Goal: Book appointment/travel/reservation

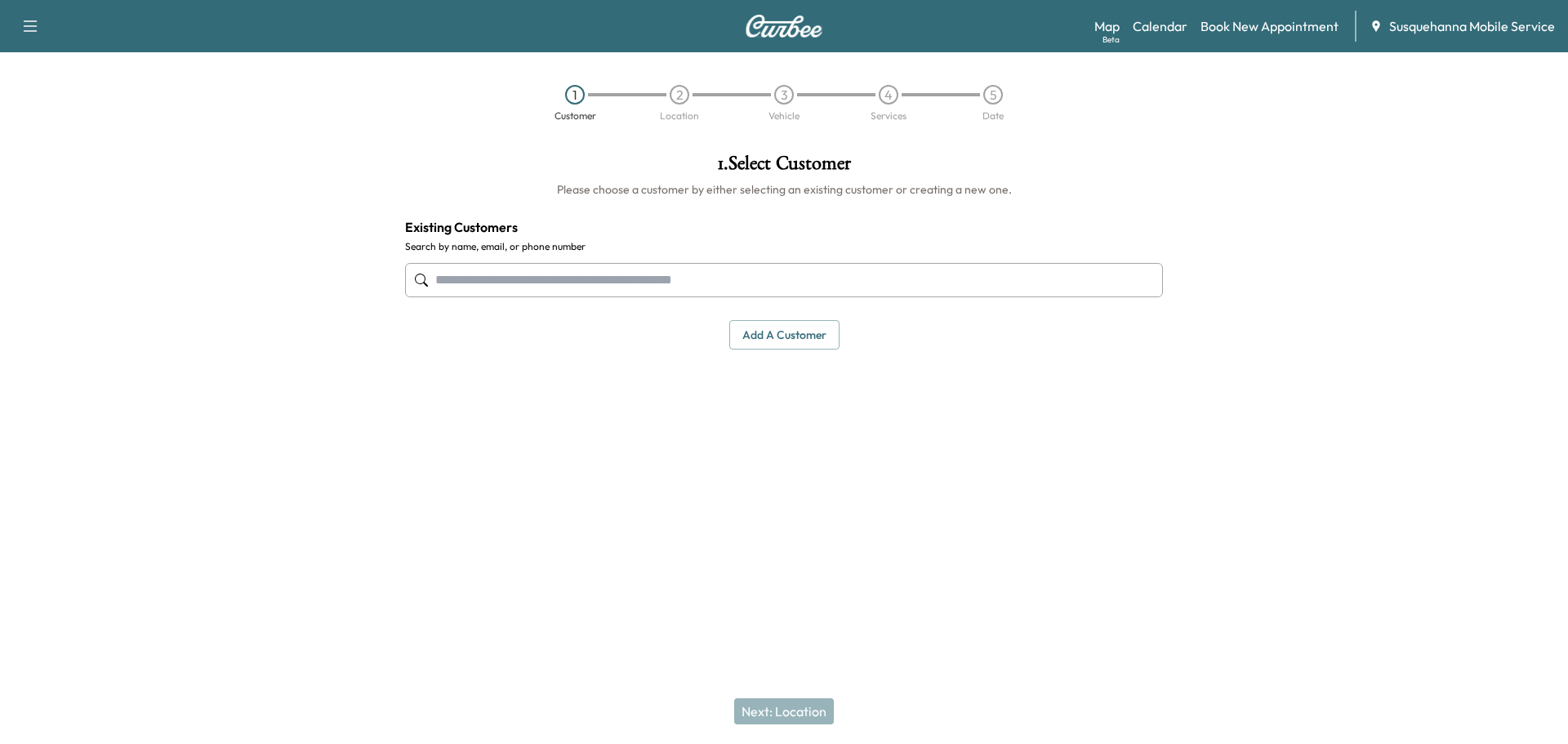
click at [303, 191] on div at bounding box center [196, 327] width 392 height 372
click at [372, 165] on div at bounding box center [196, 327] width 392 height 372
click at [1148, 19] on link "Calendar" at bounding box center [1160, 27] width 55 height 20
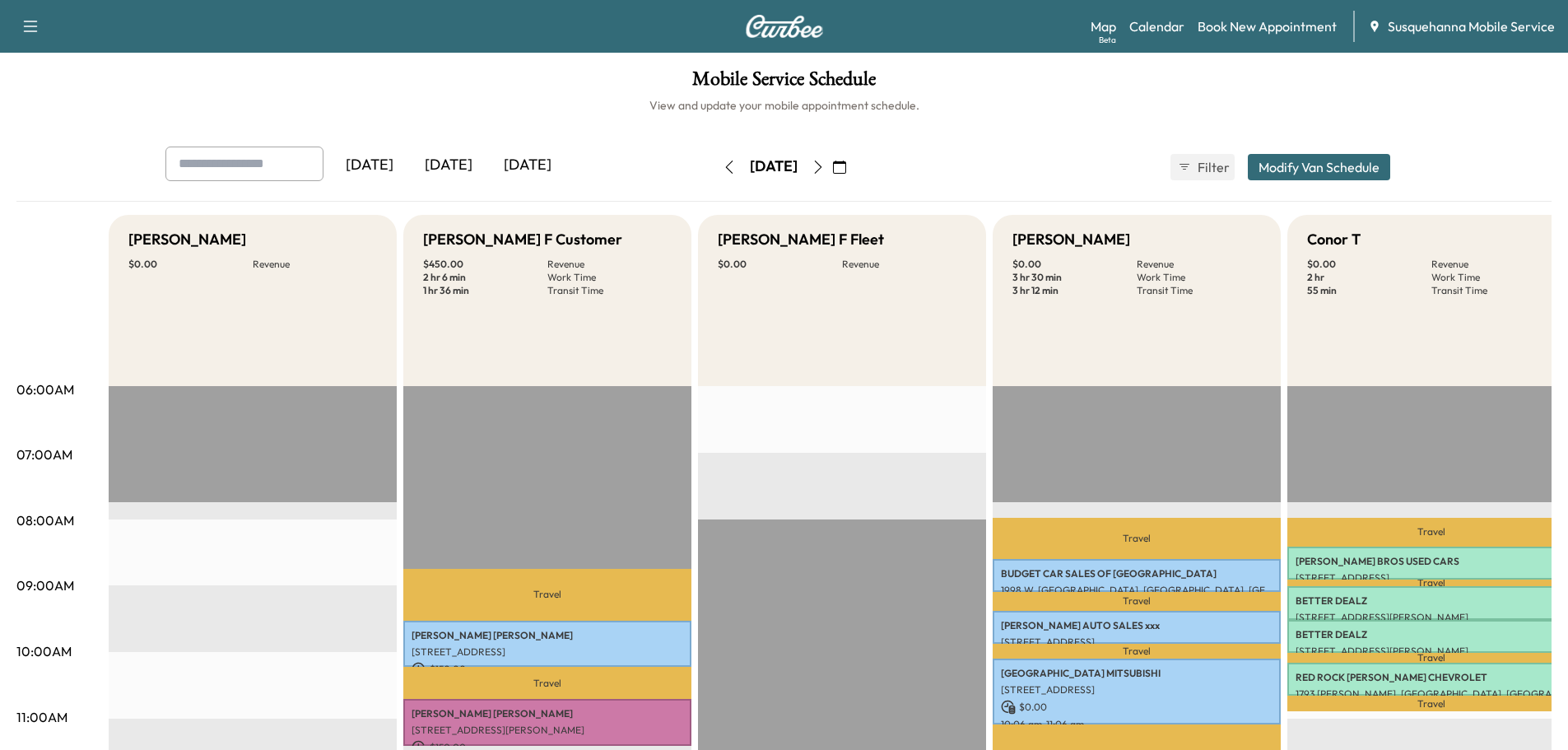
click at [853, 168] on button "button" at bounding box center [840, 167] width 28 height 27
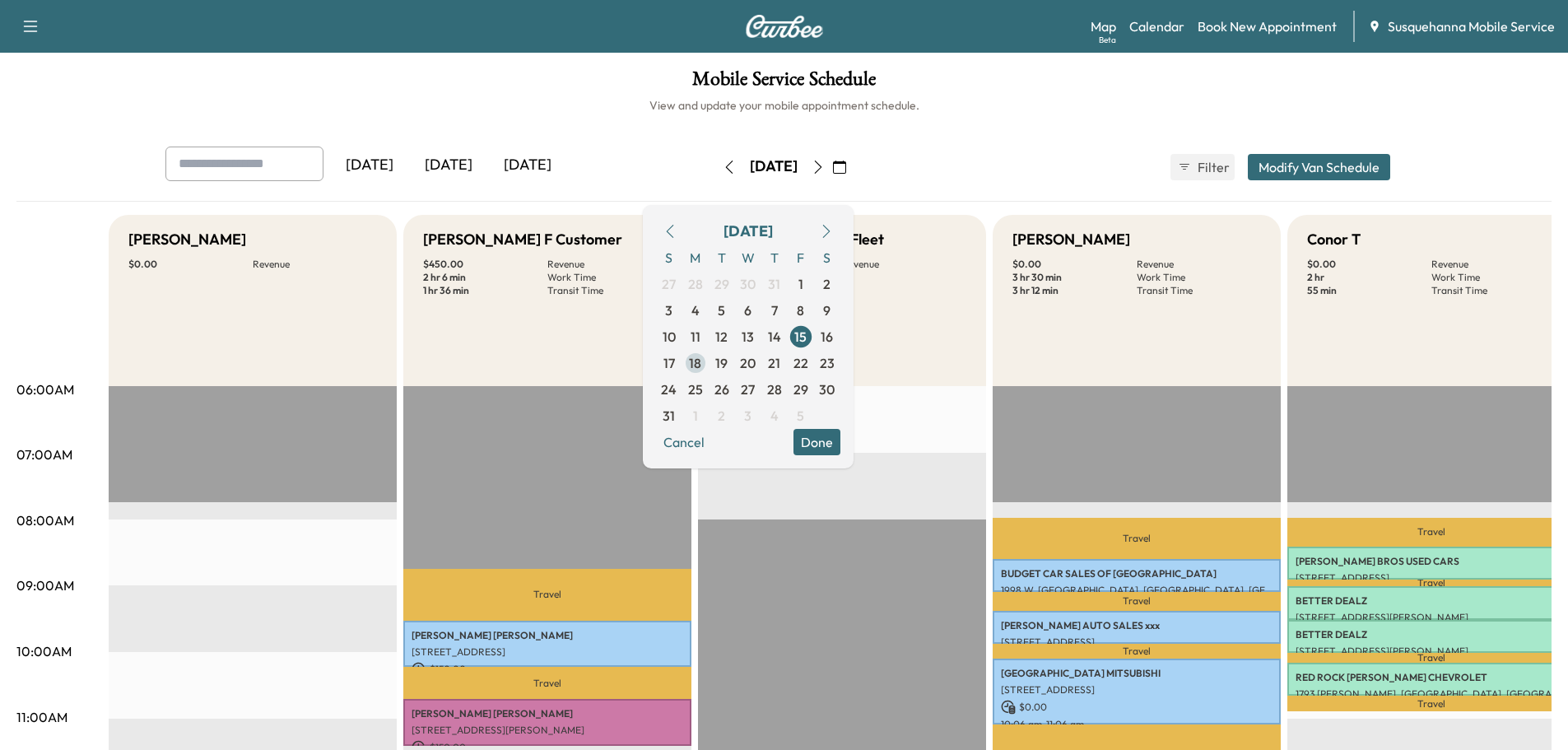
click at [702, 361] on span "18" at bounding box center [695, 363] width 12 height 20
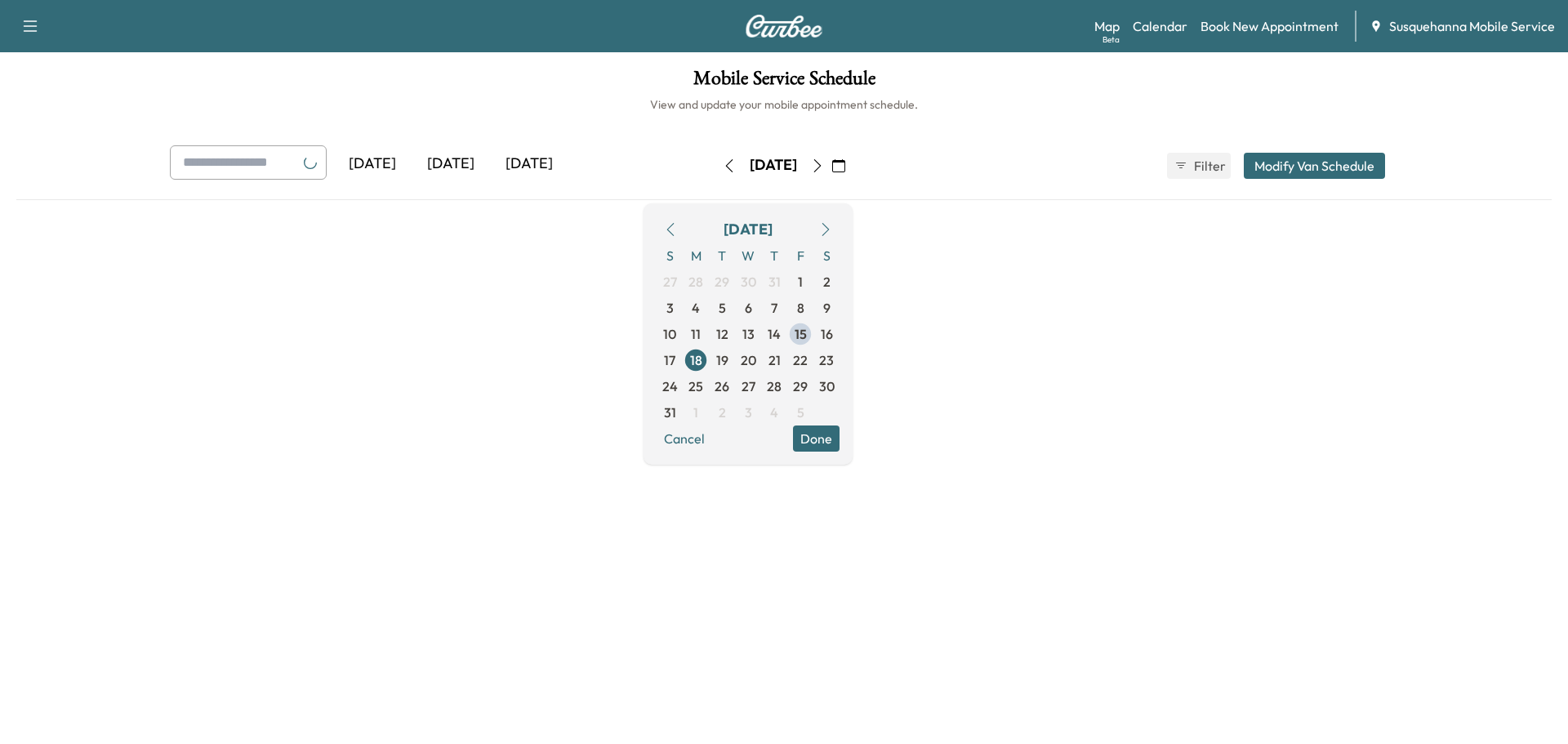
click at [74, 94] on h1 "Mobile Service Schedule" at bounding box center [784, 83] width 1536 height 28
click at [840, 445] on button "Done" at bounding box center [815, 438] width 46 height 27
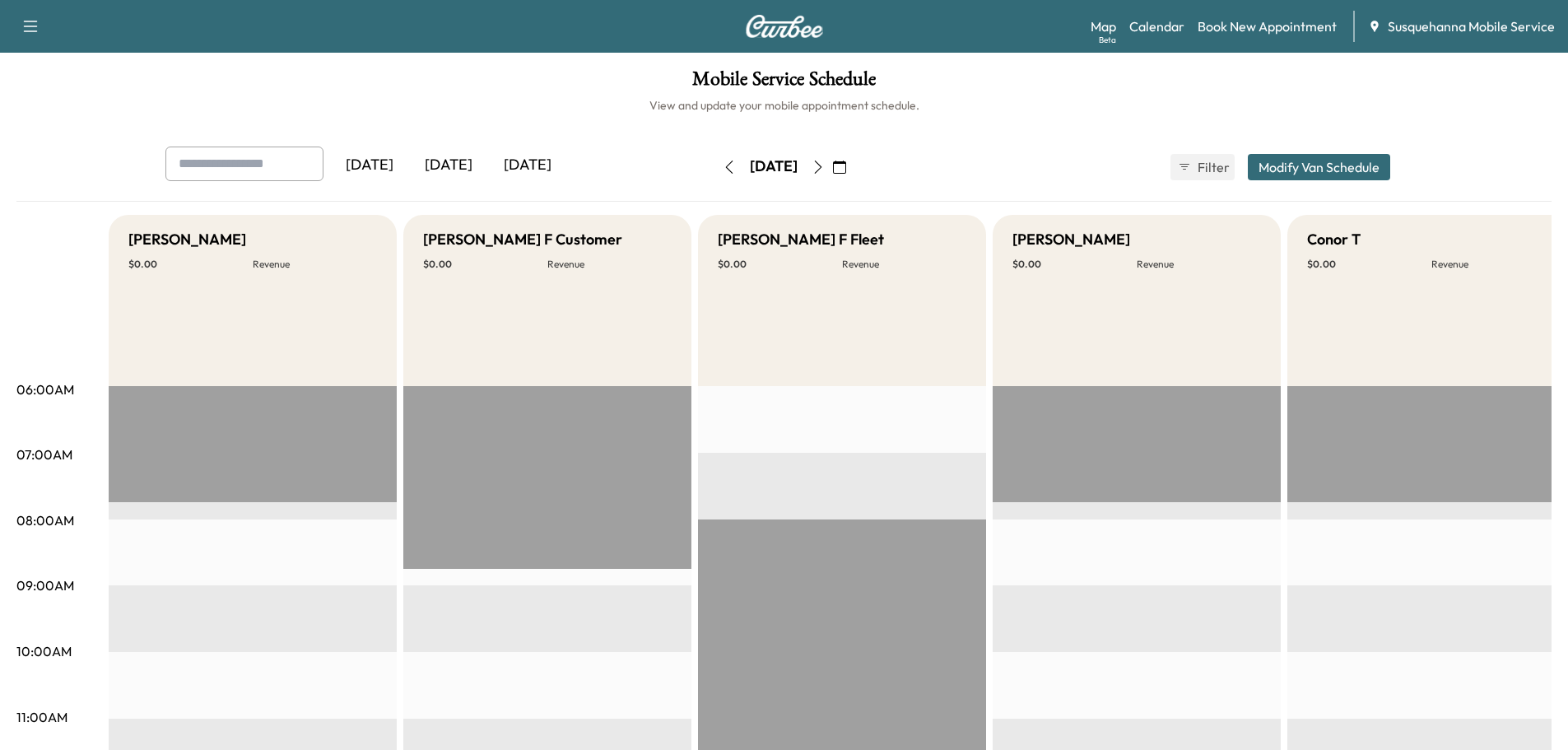
click at [833, 176] on button "button" at bounding box center [818, 167] width 28 height 27
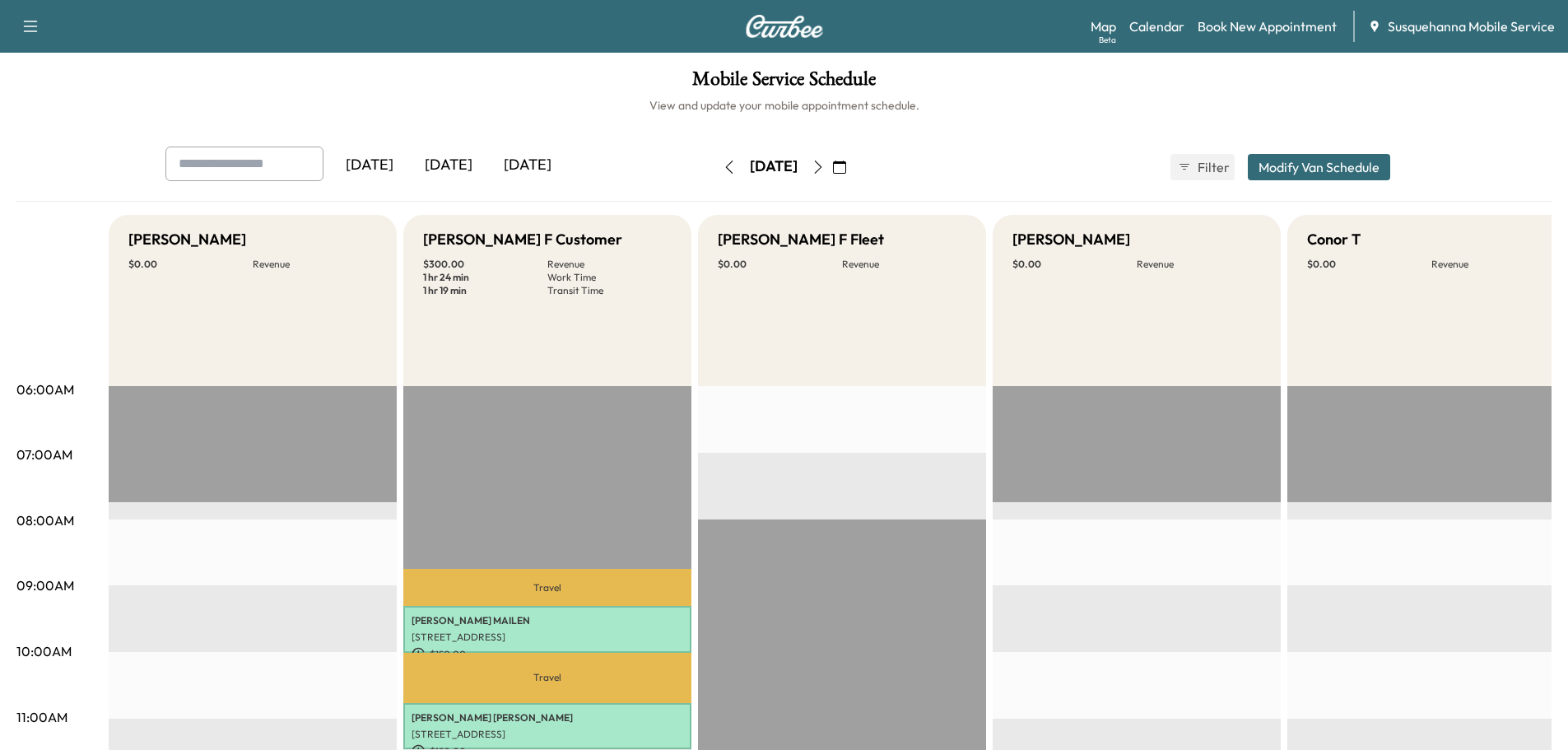
click at [722, 172] on icon "button" at bounding box center [728, 167] width 13 height 13
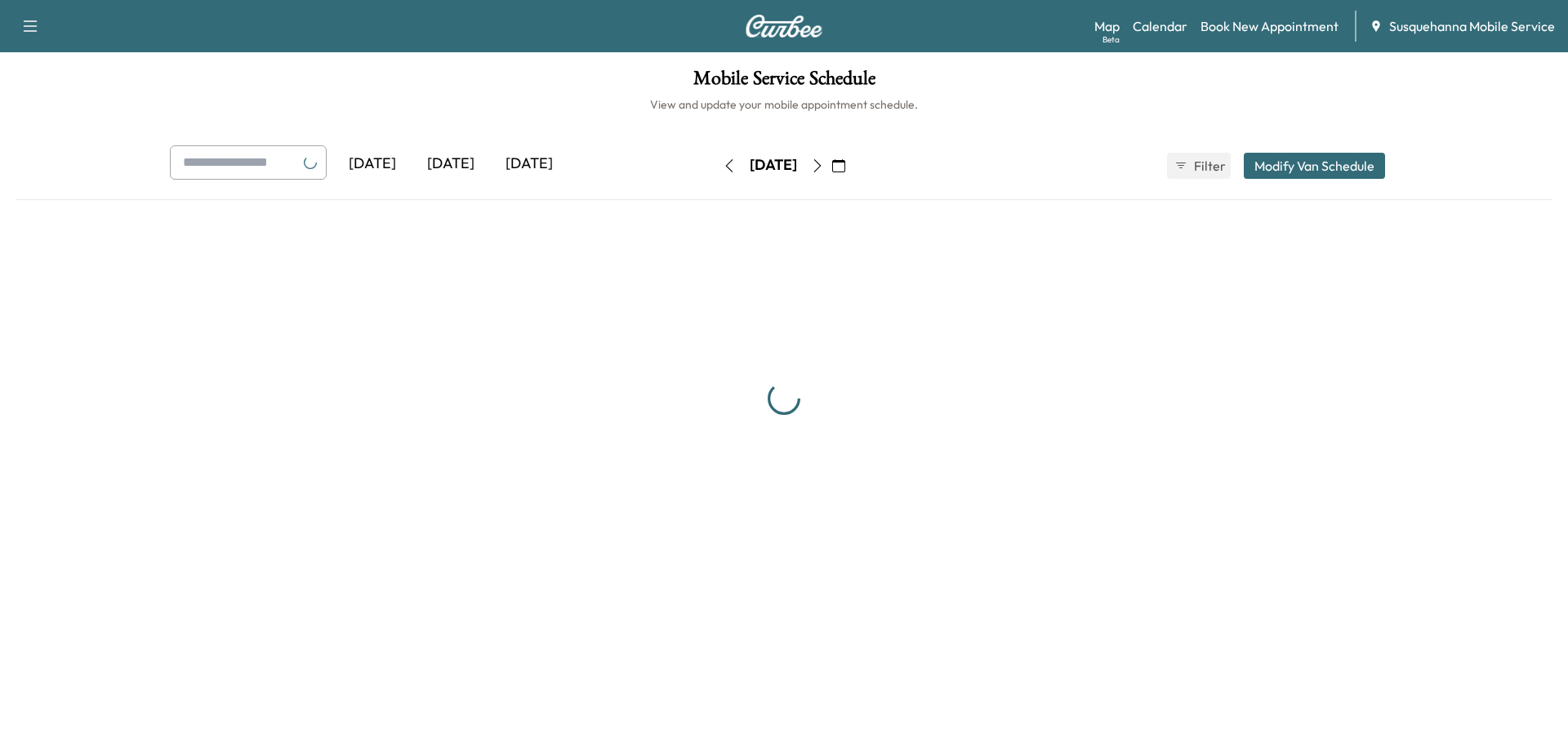
click at [824, 168] on icon "button" at bounding box center [817, 165] width 13 height 13
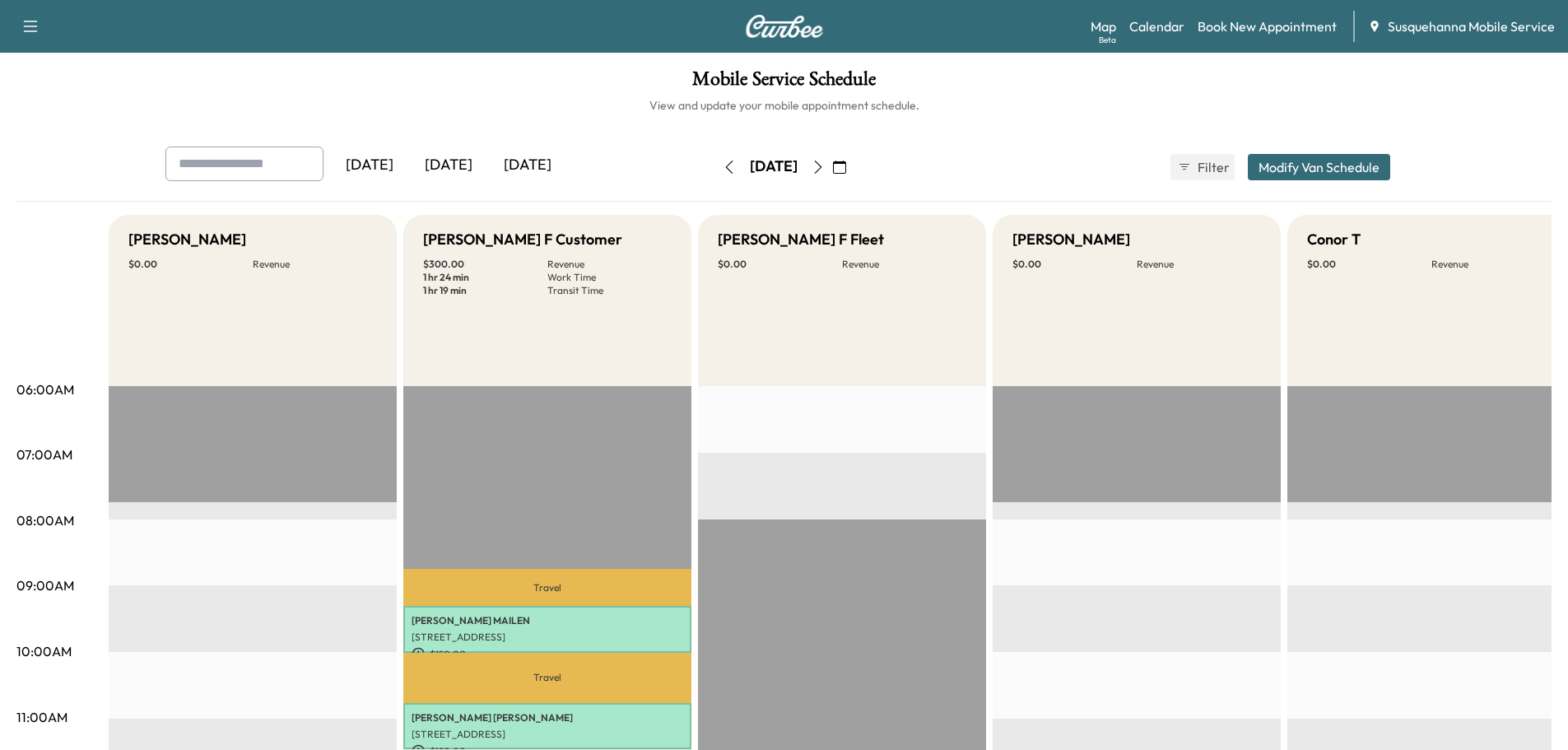
click at [825, 170] on icon "button" at bounding box center [818, 167] width 13 height 13
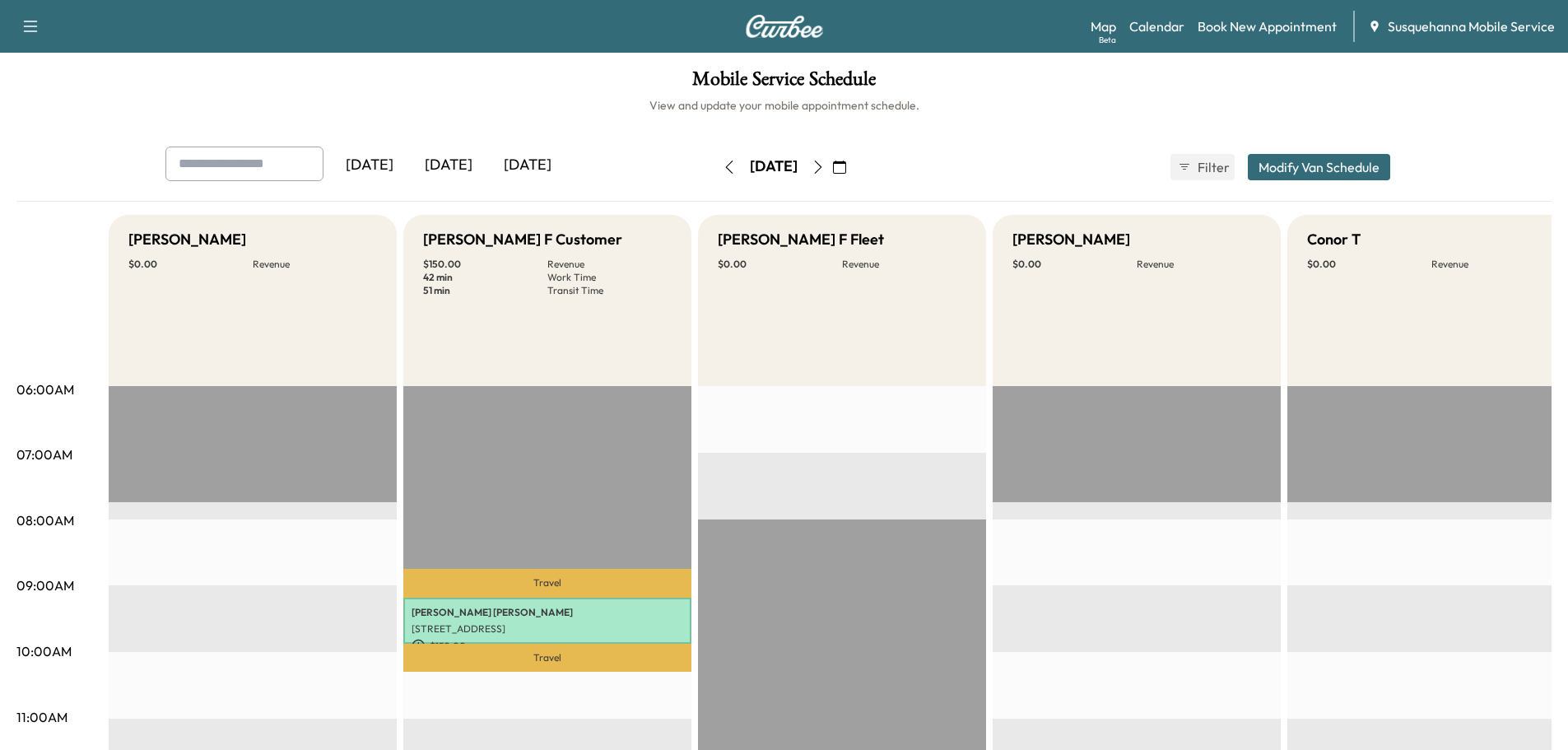
click at [825, 169] on icon "button" at bounding box center [818, 167] width 13 height 13
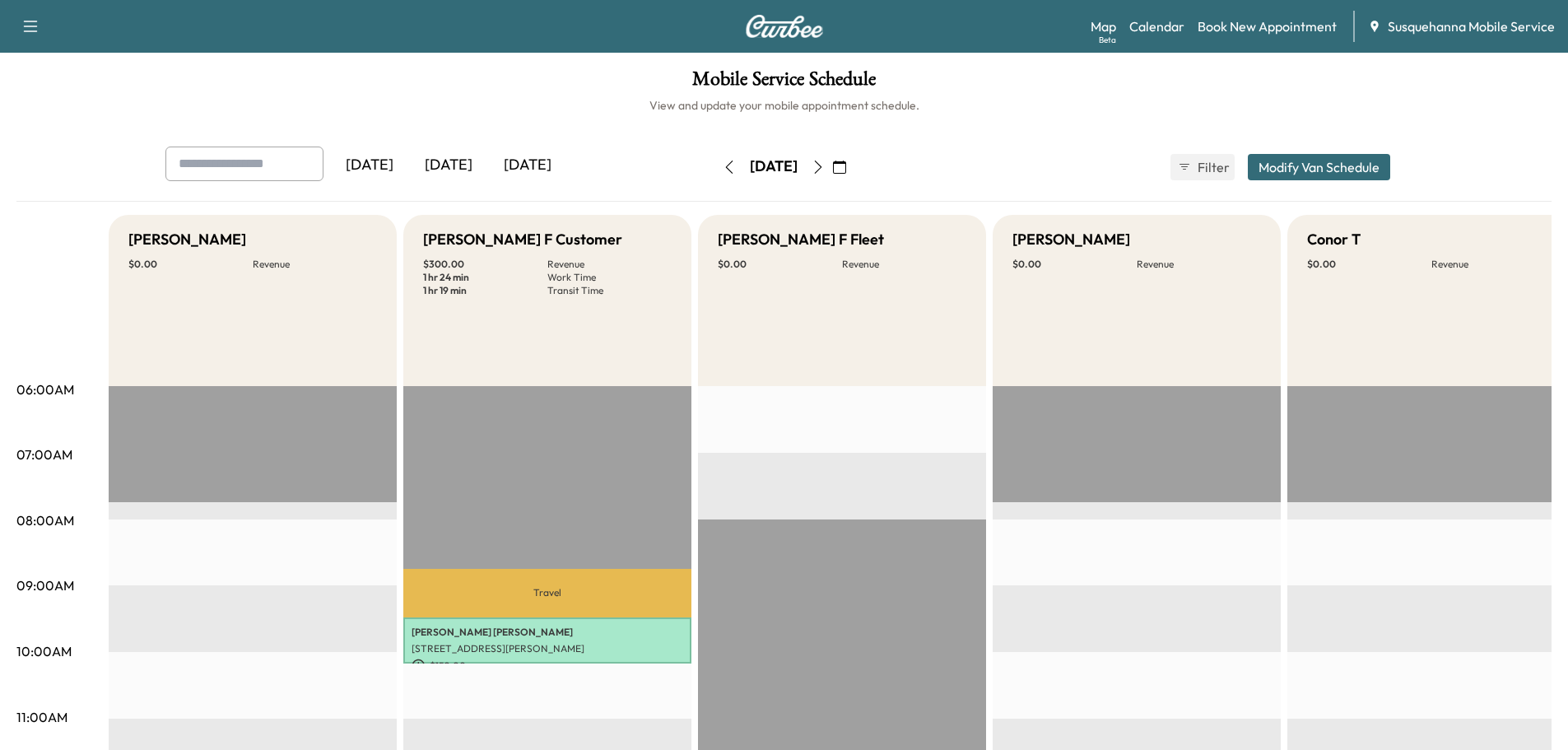
drag, startPoint x: 539, startPoint y: 79, endPoint x: 557, endPoint y: 80, distance: 18.0
click at [549, 80] on h1 "Mobile Service Schedule" at bounding box center [784, 83] width 1535 height 28
drag, startPoint x: 1035, startPoint y: 79, endPoint x: 1012, endPoint y: 80, distance: 23.0
click at [1016, 80] on h1 "Mobile Service Schedule" at bounding box center [784, 83] width 1535 height 28
drag, startPoint x: 500, startPoint y: 93, endPoint x: 515, endPoint y: 93, distance: 15.0
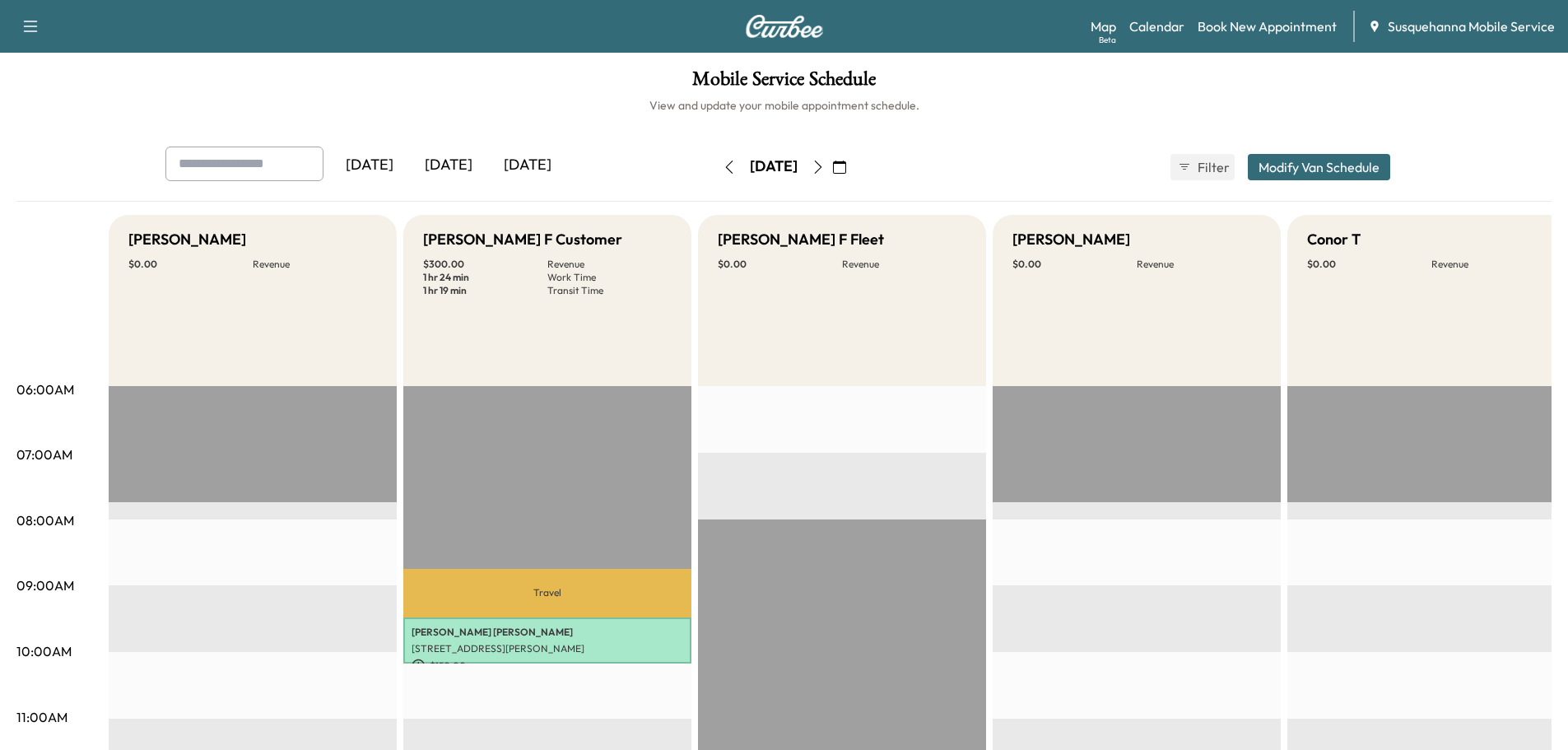
click at [509, 93] on h1 "Mobile Service Schedule" at bounding box center [784, 83] width 1535 height 28
click at [996, 84] on h1 "Mobile Service Schedule" at bounding box center [784, 83] width 1535 height 28
click at [722, 169] on icon "button" at bounding box center [728, 167] width 13 height 13
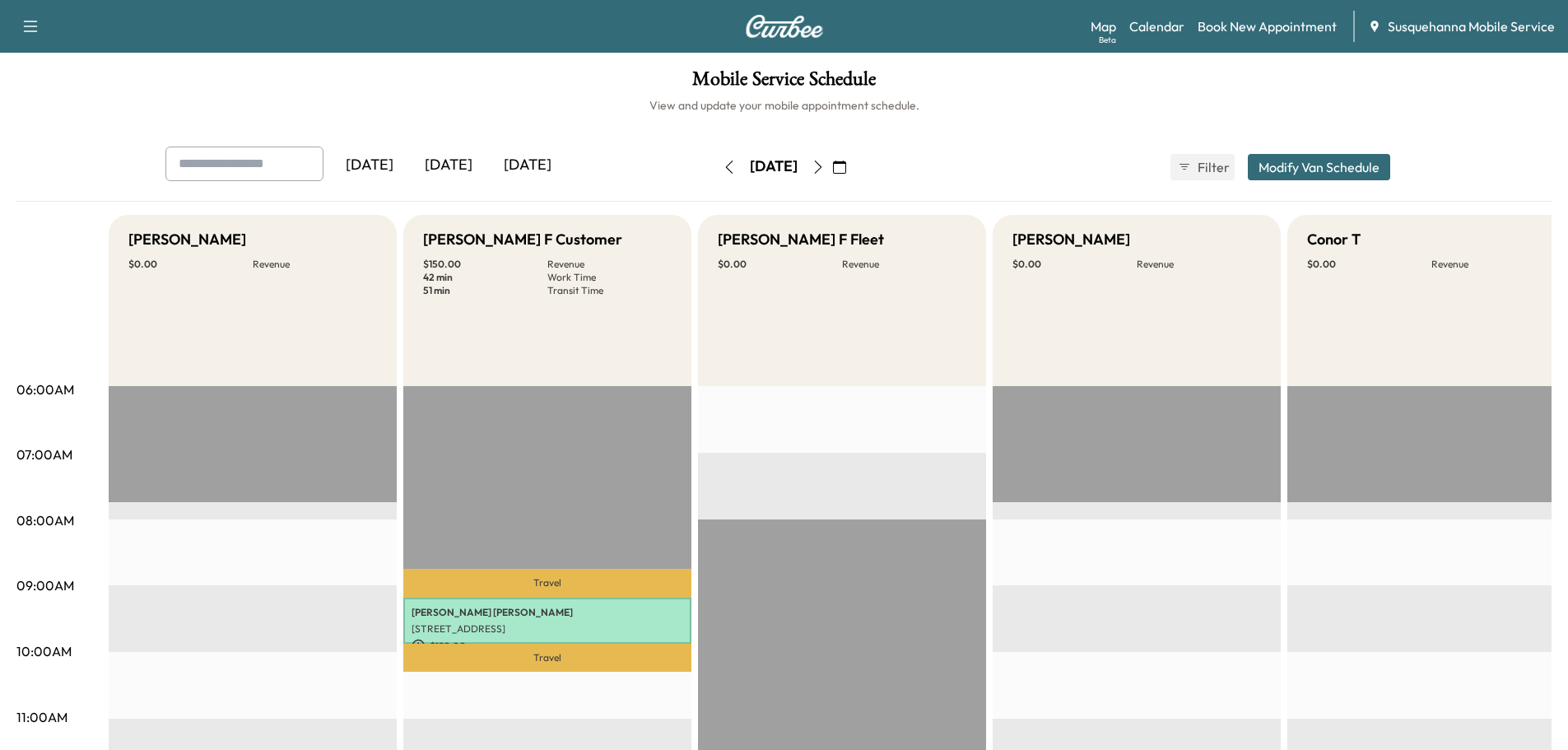
click at [716, 169] on button "button" at bounding box center [729, 167] width 28 height 27
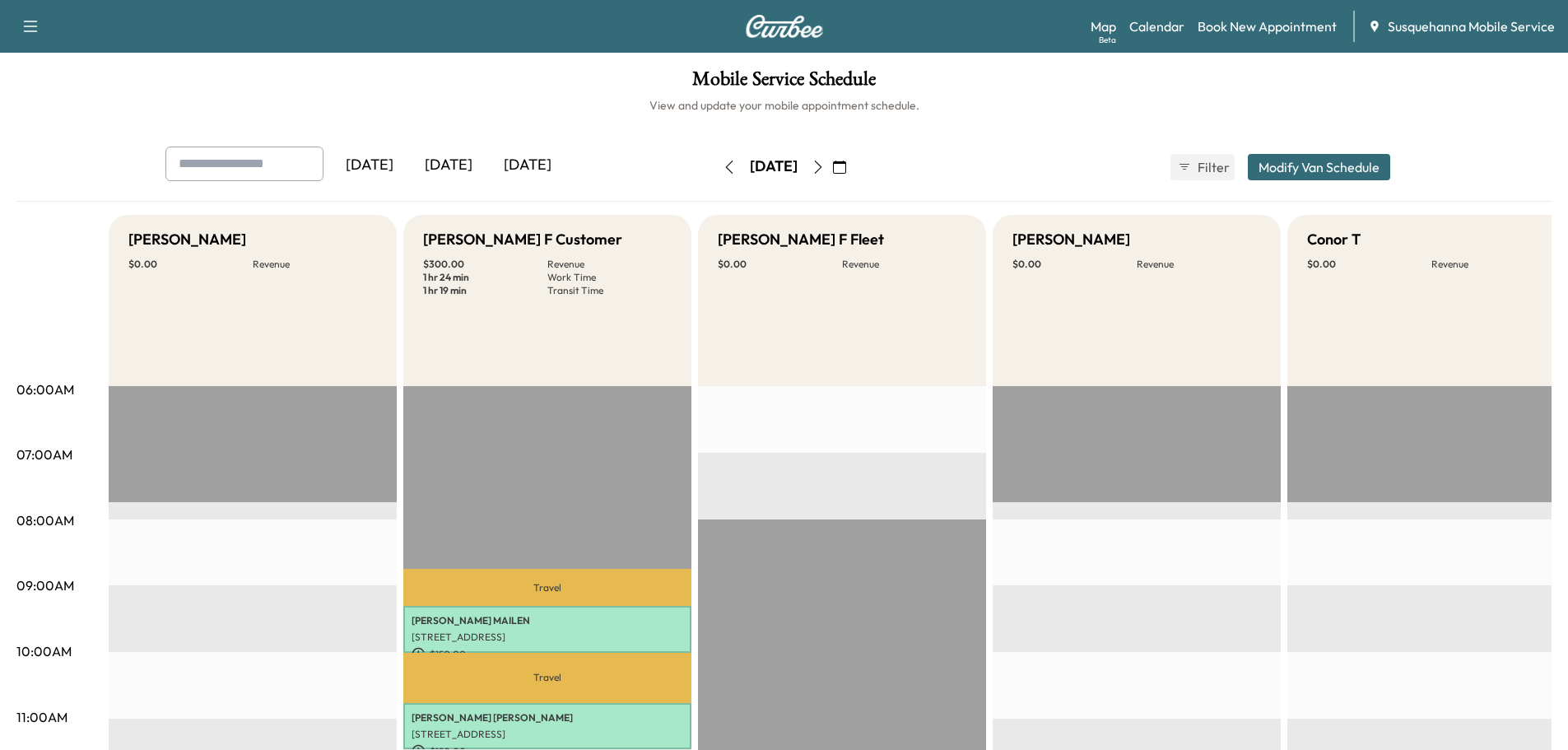
click at [722, 169] on icon "button" at bounding box center [728, 167] width 13 height 13
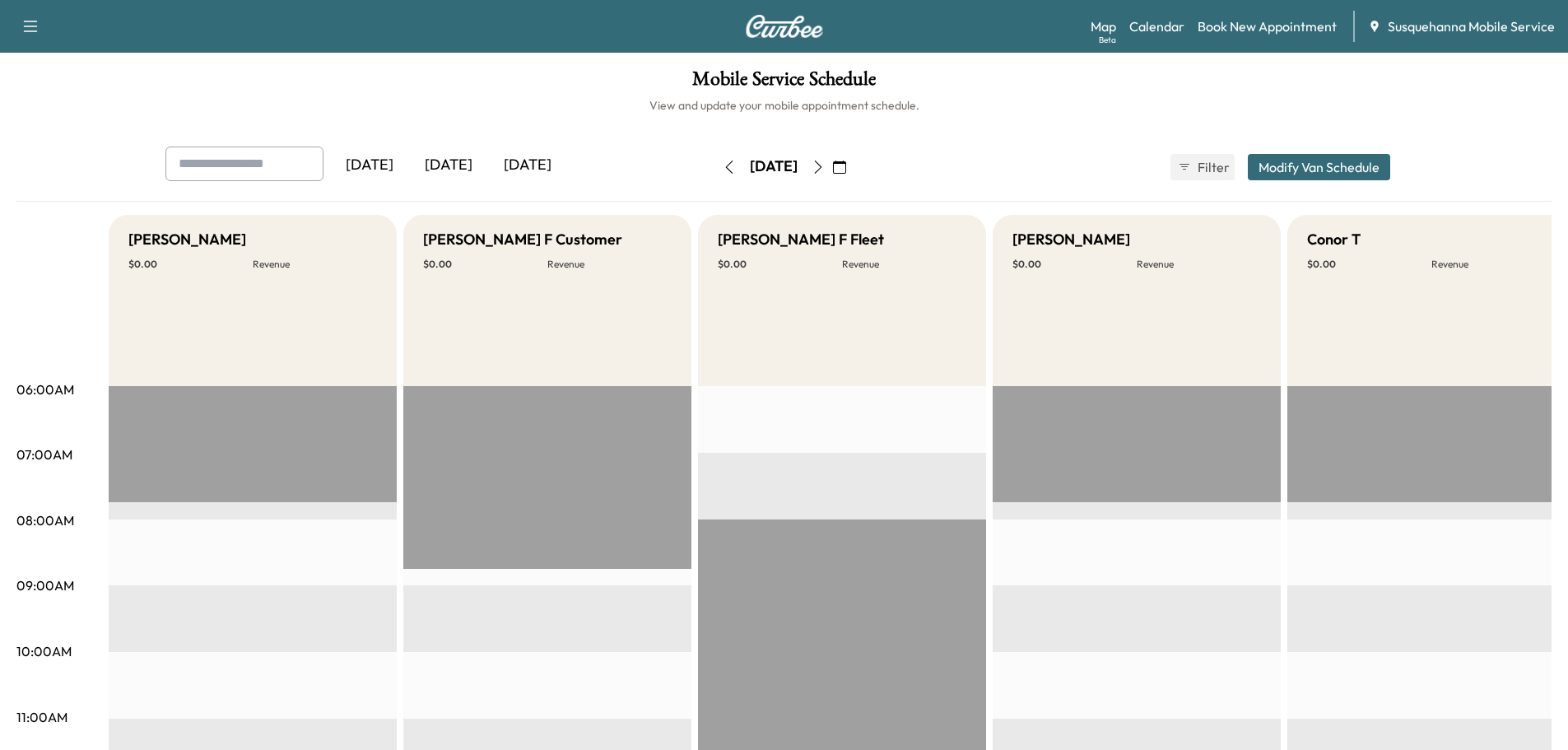
click at [1034, 98] on h6 "View and update your mobile appointment schedule." at bounding box center [784, 105] width 1535 height 17
drag, startPoint x: 578, startPoint y: 104, endPoint x: 940, endPoint y: 97, distance: 362.1
click at [582, 104] on h6 "View and update your mobile appointment schedule." at bounding box center [784, 105] width 1535 height 17
drag, startPoint x: 1033, startPoint y: 92, endPoint x: 751, endPoint y: 93, distance: 282.0
click at [1009, 92] on h1 "Mobile Service Schedule" at bounding box center [784, 83] width 1535 height 28
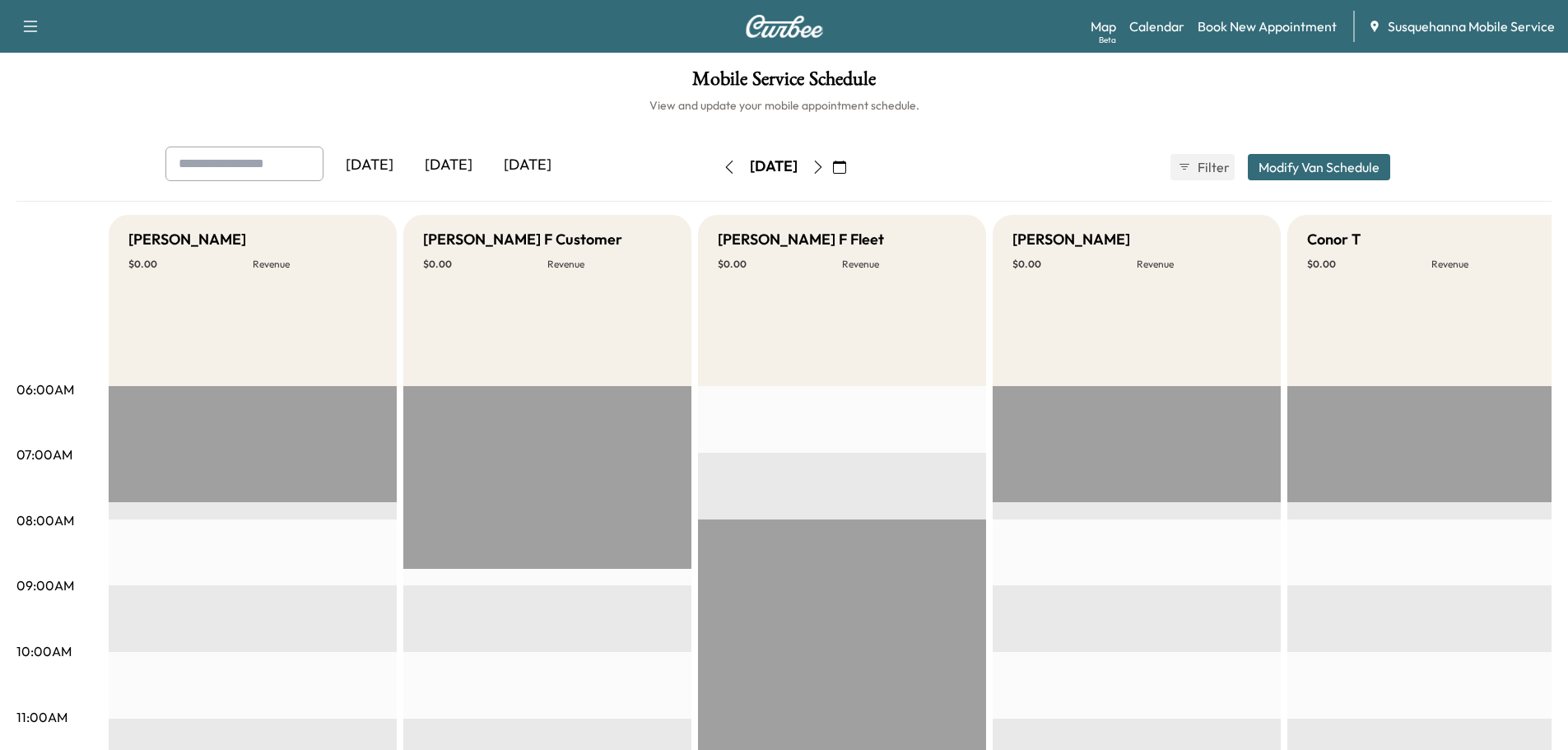
click at [554, 90] on h1 "Mobile Service Schedule" at bounding box center [784, 83] width 1535 height 28
drag, startPoint x: 1202, startPoint y: 70, endPoint x: 1222, endPoint y: 77, distance: 21.2
click at [1212, 76] on h1 "Mobile Service Schedule" at bounding box center [784, 83] width 1535 height 28
click at [1443, 73] on h1 "Mobile Service Schedule" at bounding box center [784, 83] width 1535 height 28
